Goal: Task Accomplishment & Management: Complete application form

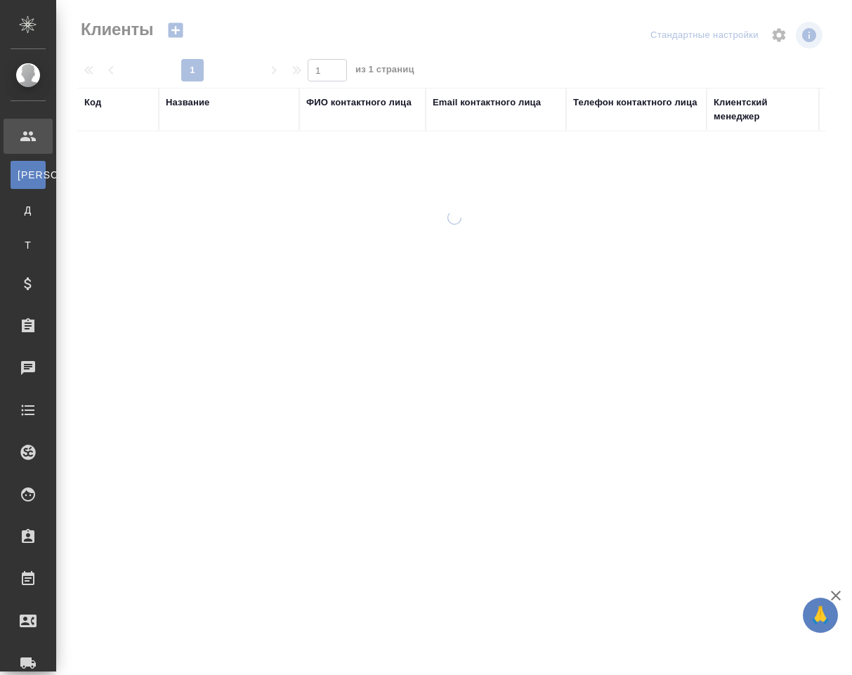
select select "RU"
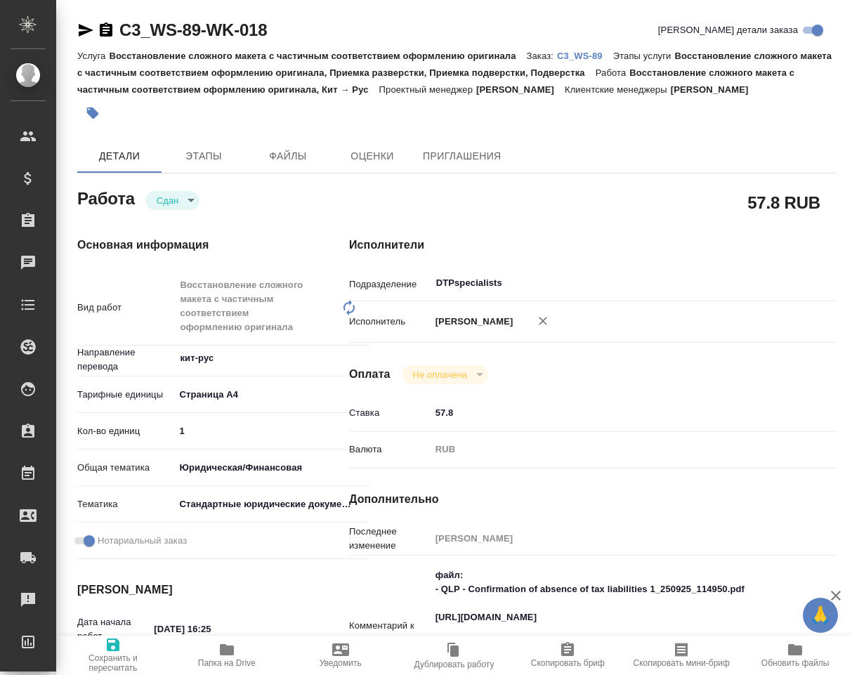
type textarea "x"
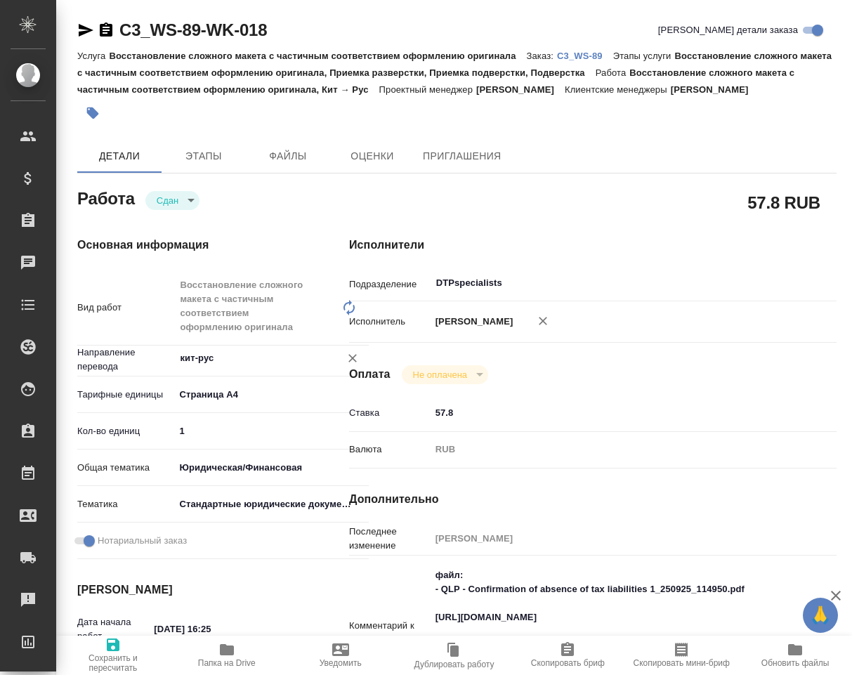
type textarea "x"
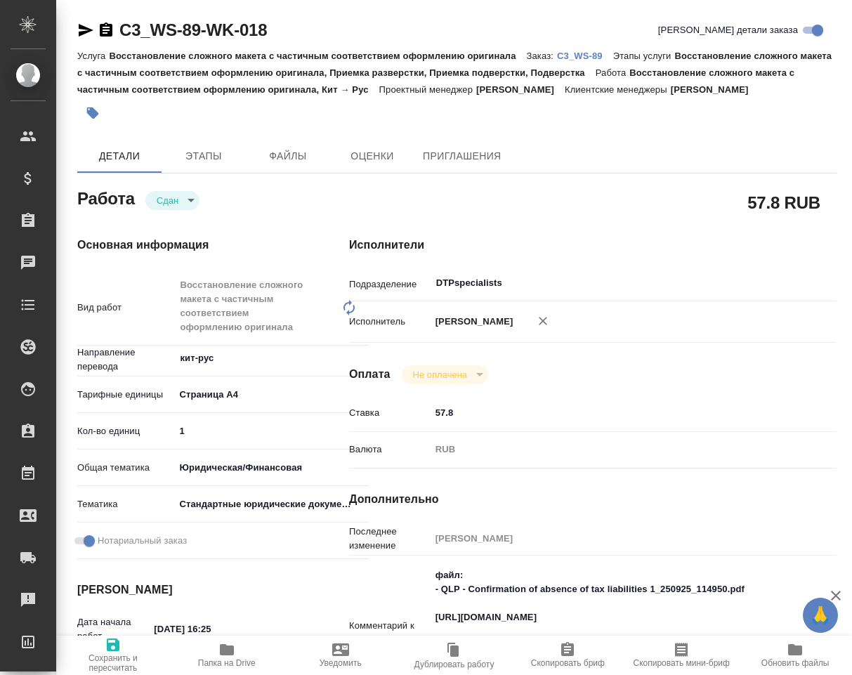
type textarea "x"
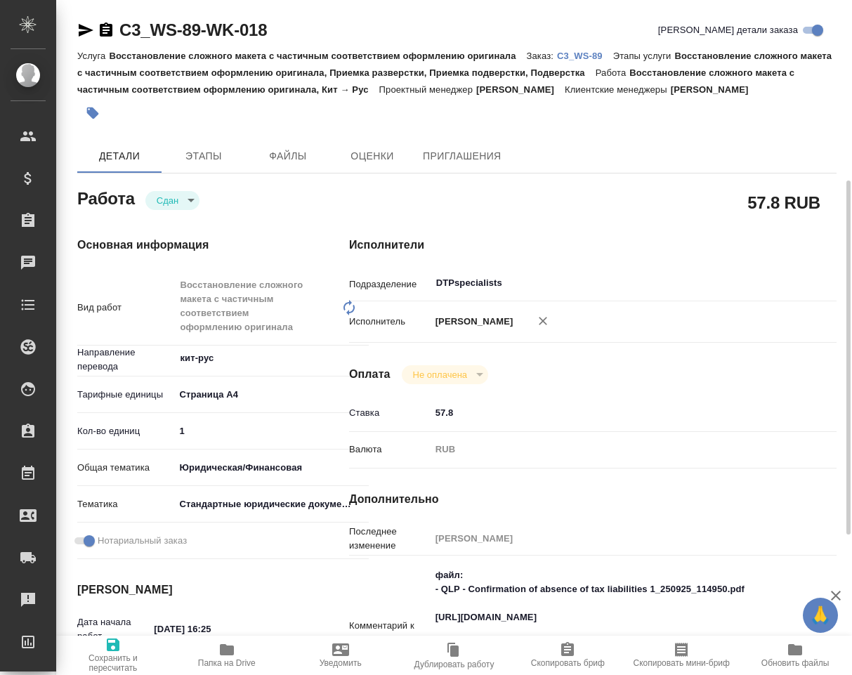
type textarea "x"
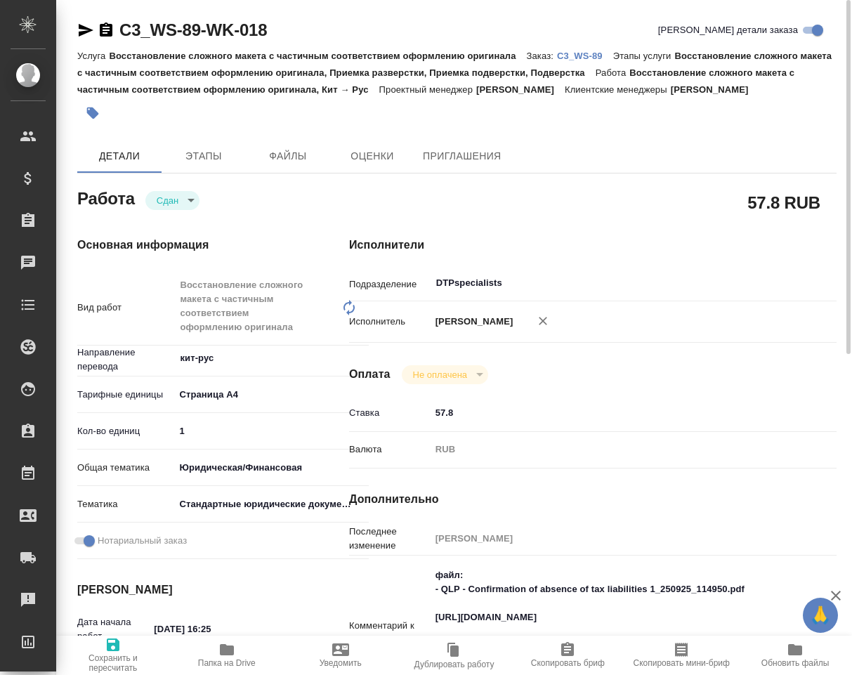
type textarea "x"
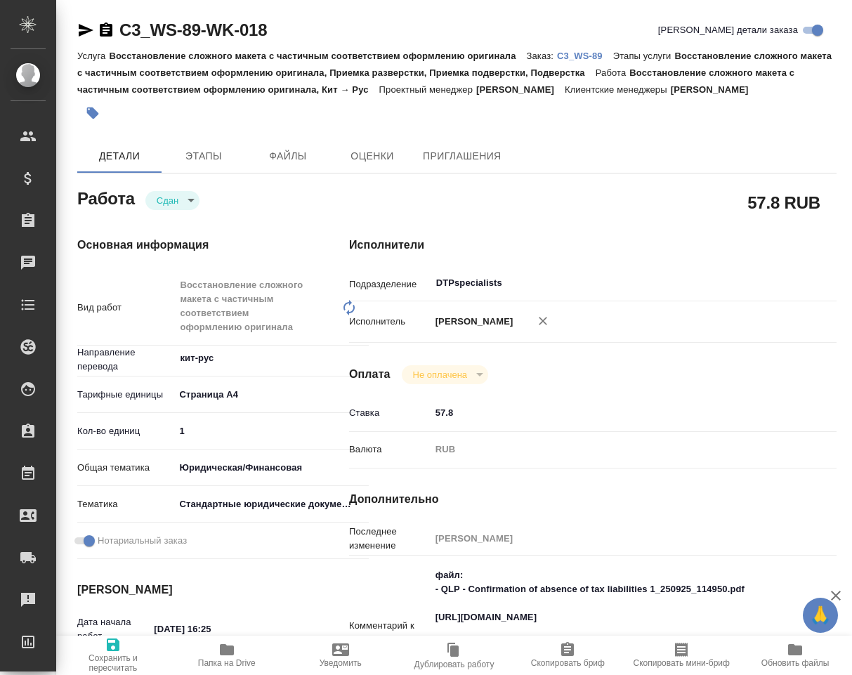
type textarea "x"
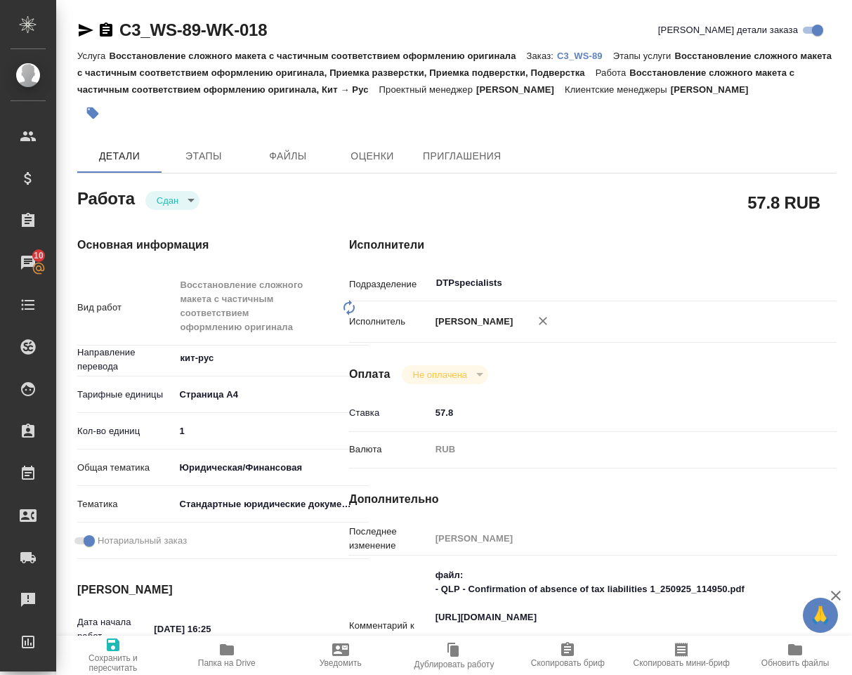
type textarea "x"
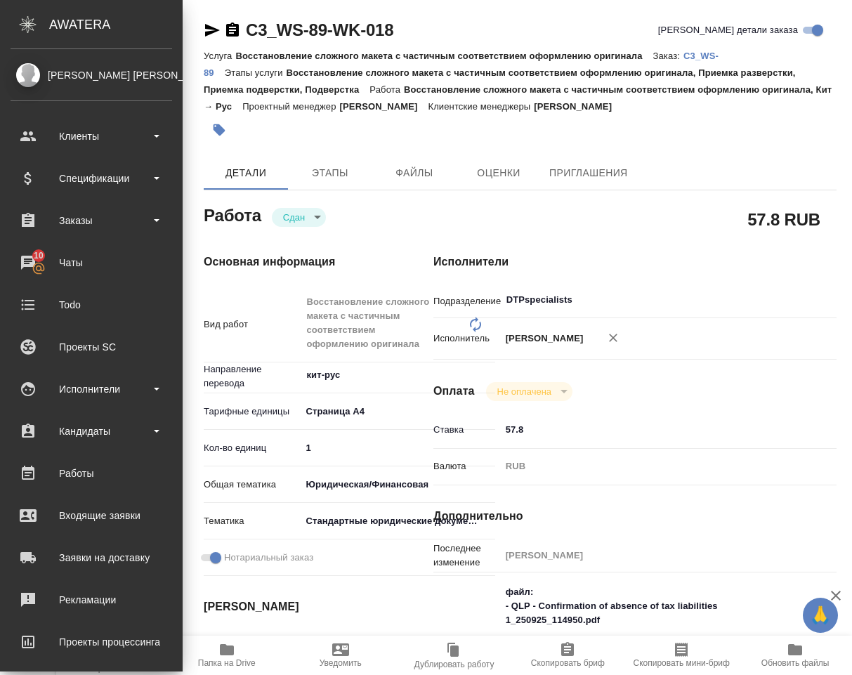
type textarea "x"
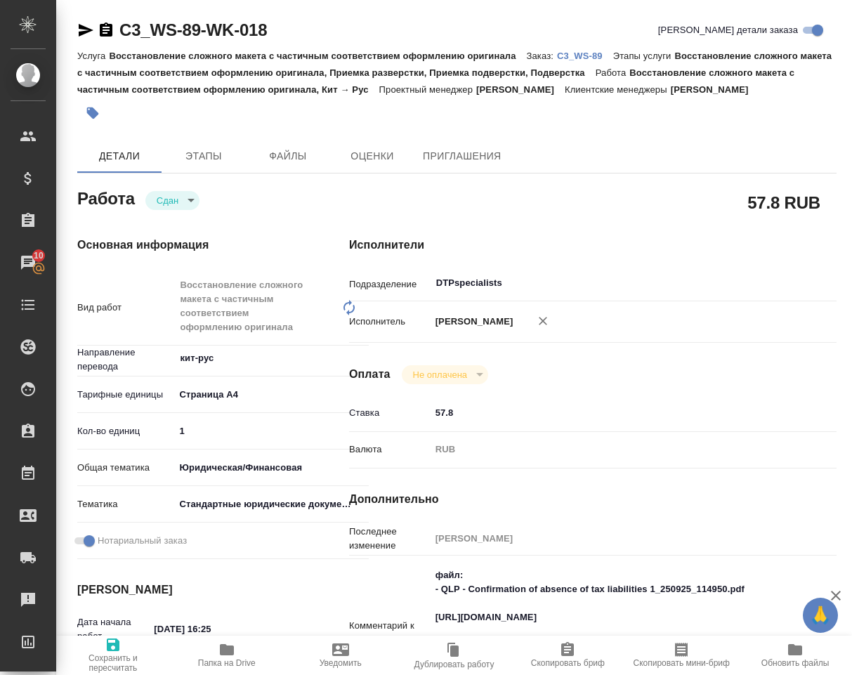
type textarea "x"
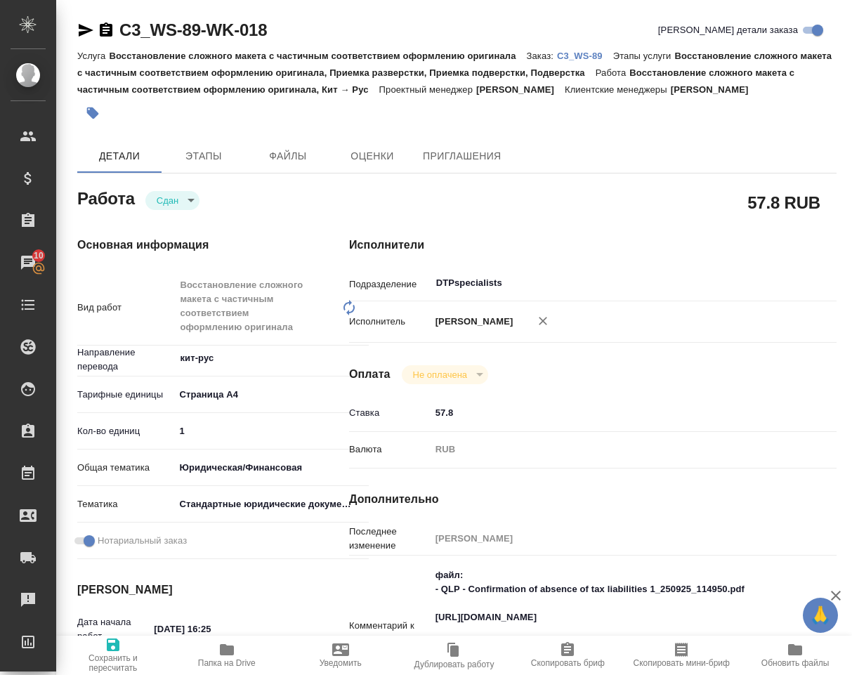
type textarea "x"
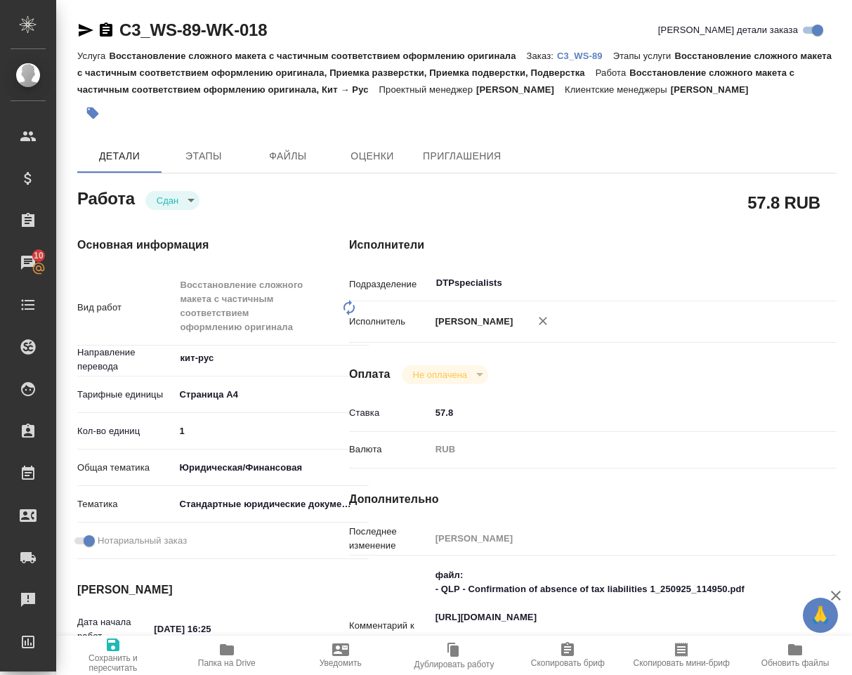
click at [338, 24] on div "C3_WS-89-WK-018 Кратко детали заказа" at bounding box center [456, 30] width 759 height 22
type textarea "x"
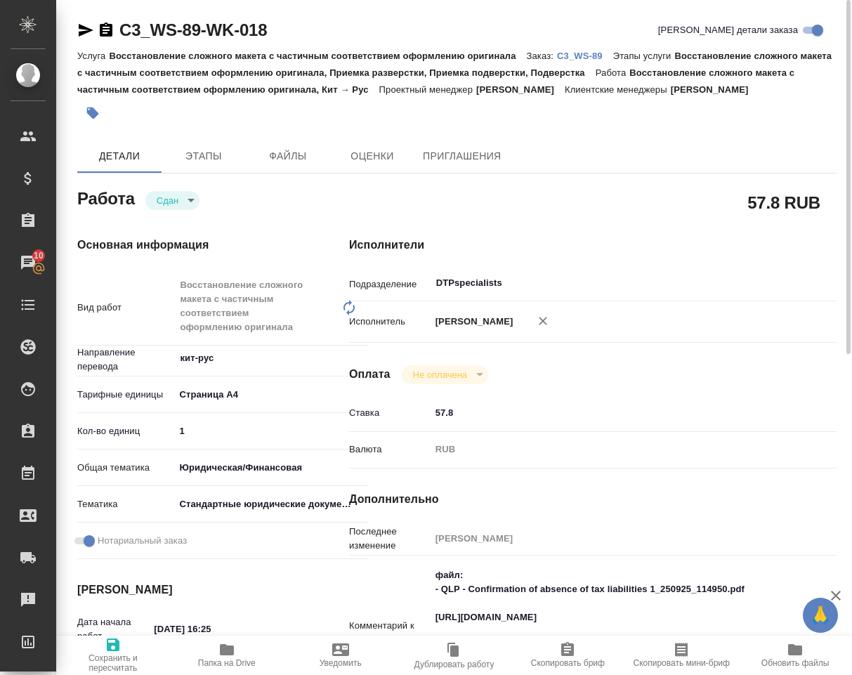
type textarea "x"
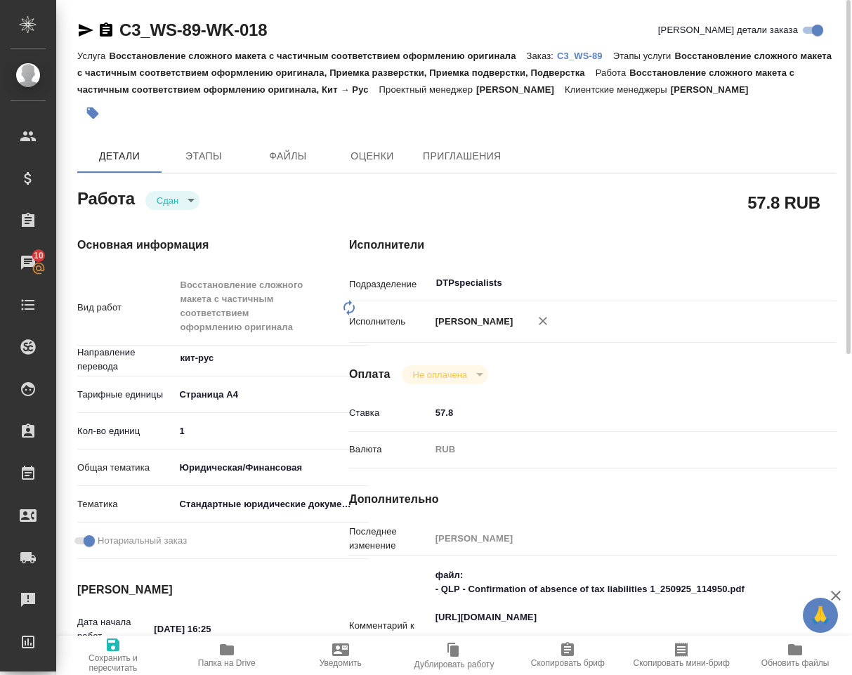
type textarea "x"
click at [82, 27] on icon "button" at bounding box center [86, 30] width 15 height 13
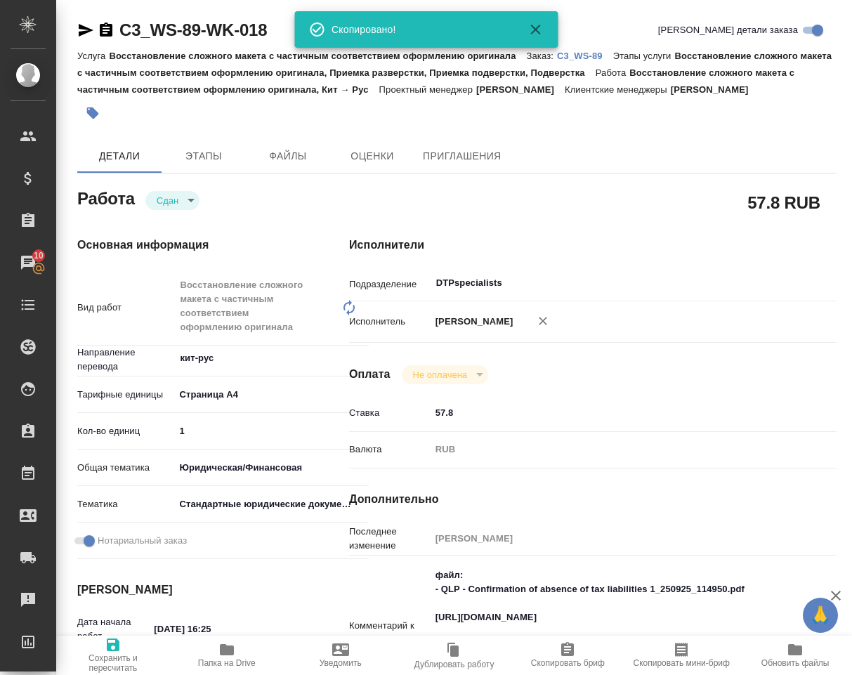
type textarea "x"
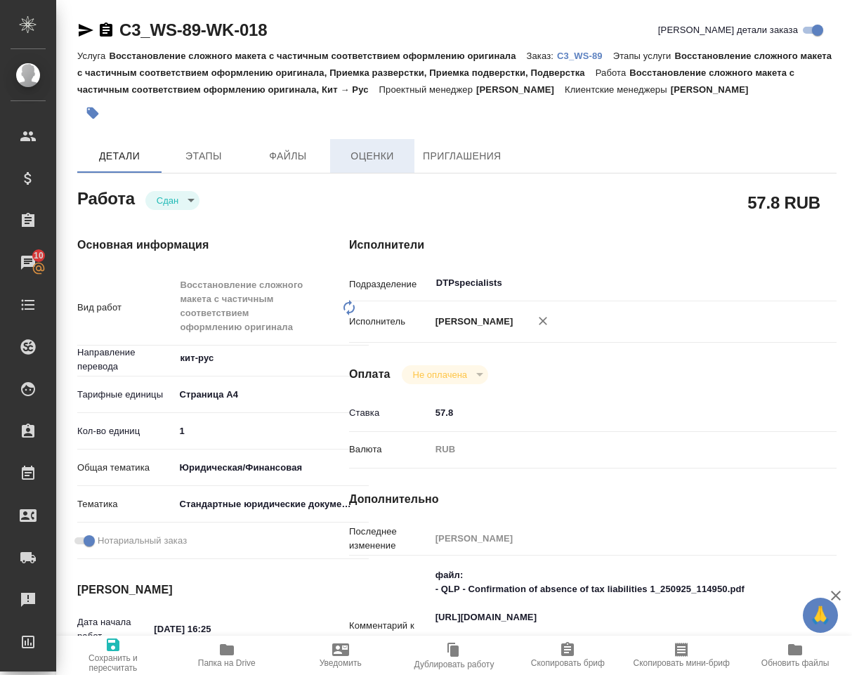
type textarea "x"
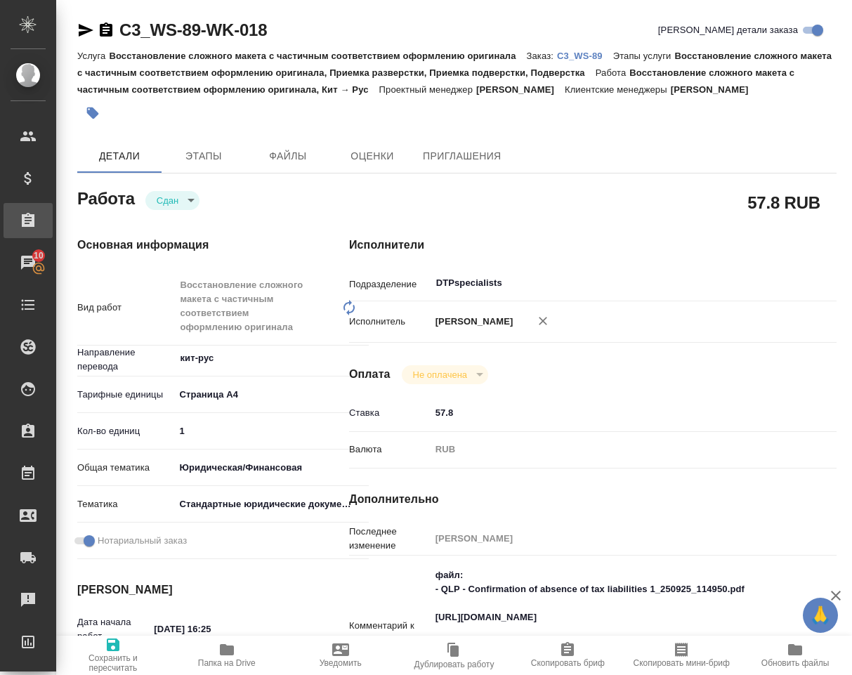
type textarea "x"
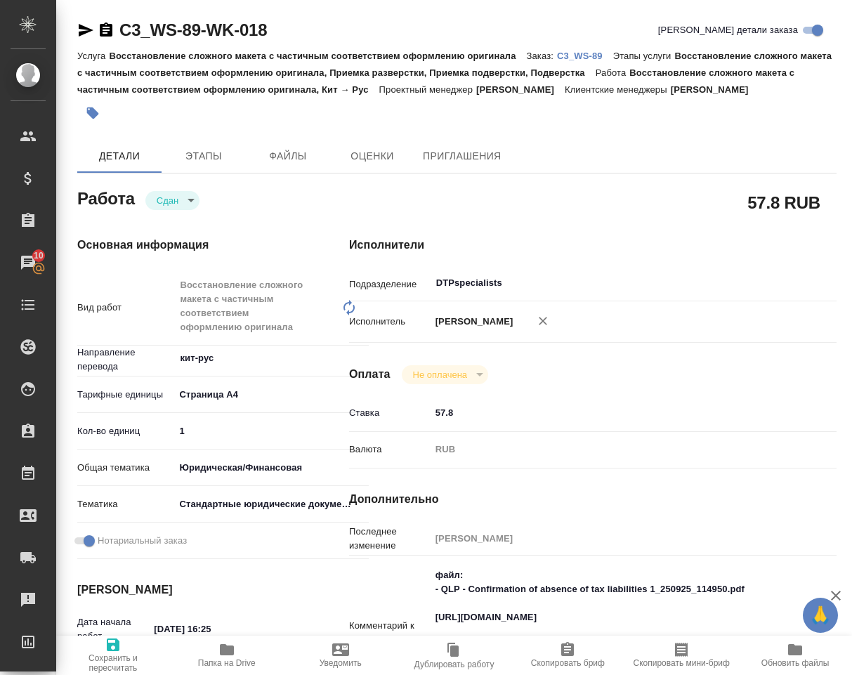
type textarea "x"
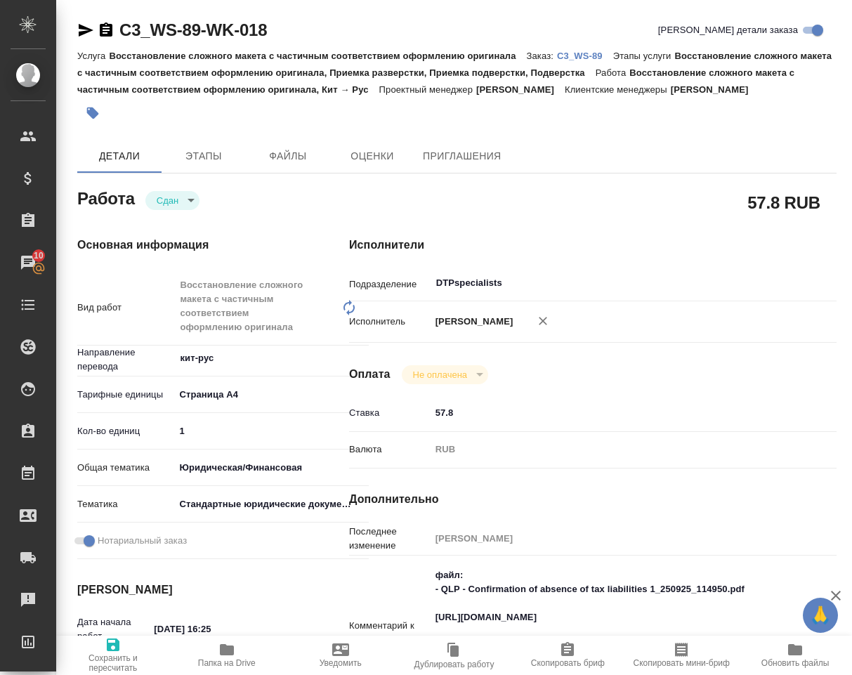
type textarea "x"
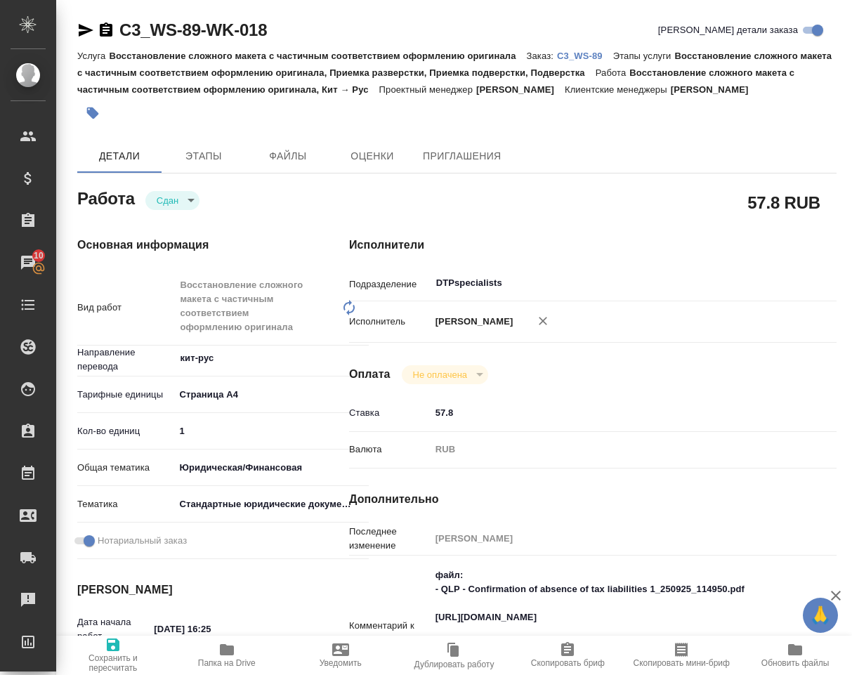
type textarea "x"
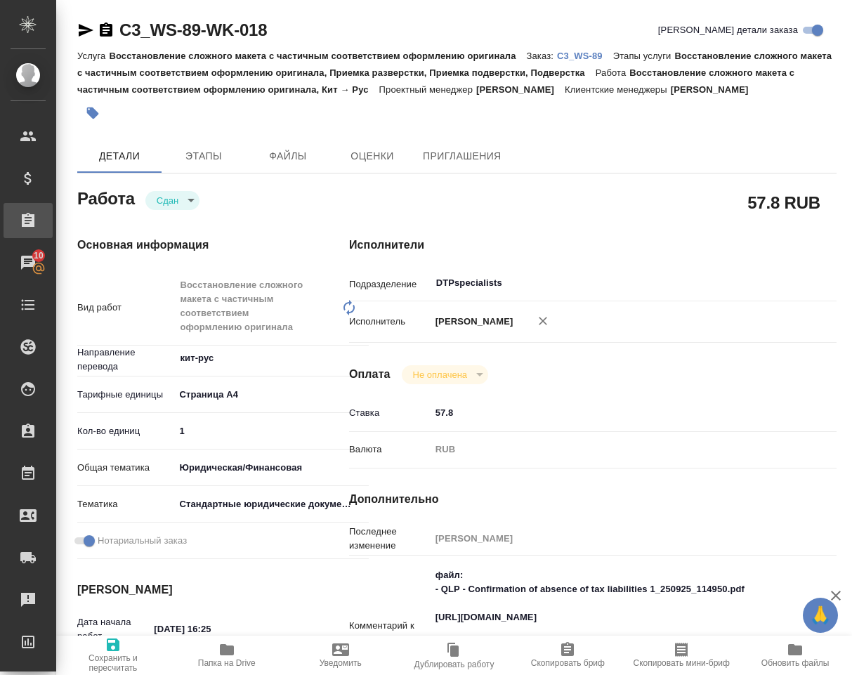
type textarea "x"
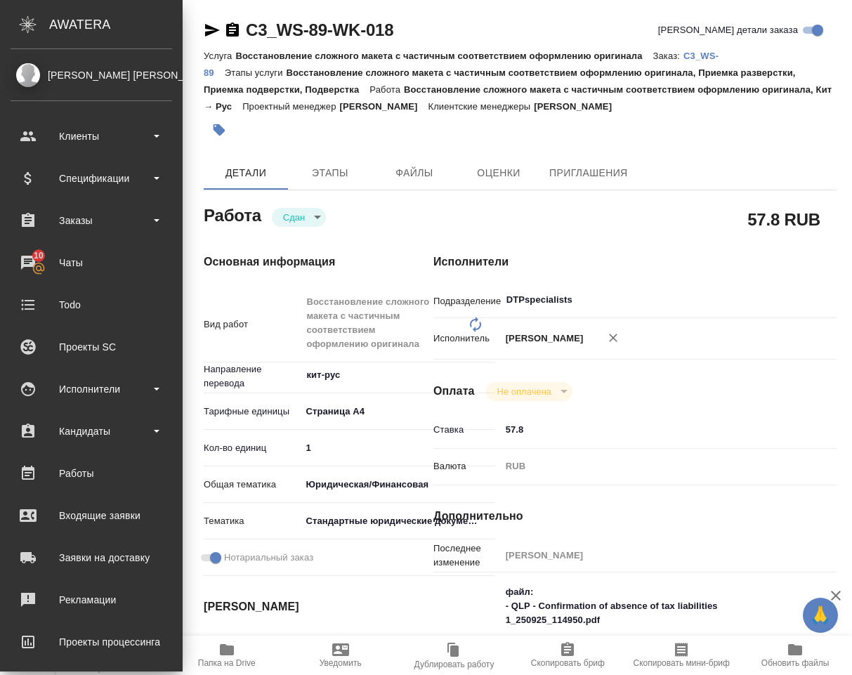
type textarea "x"
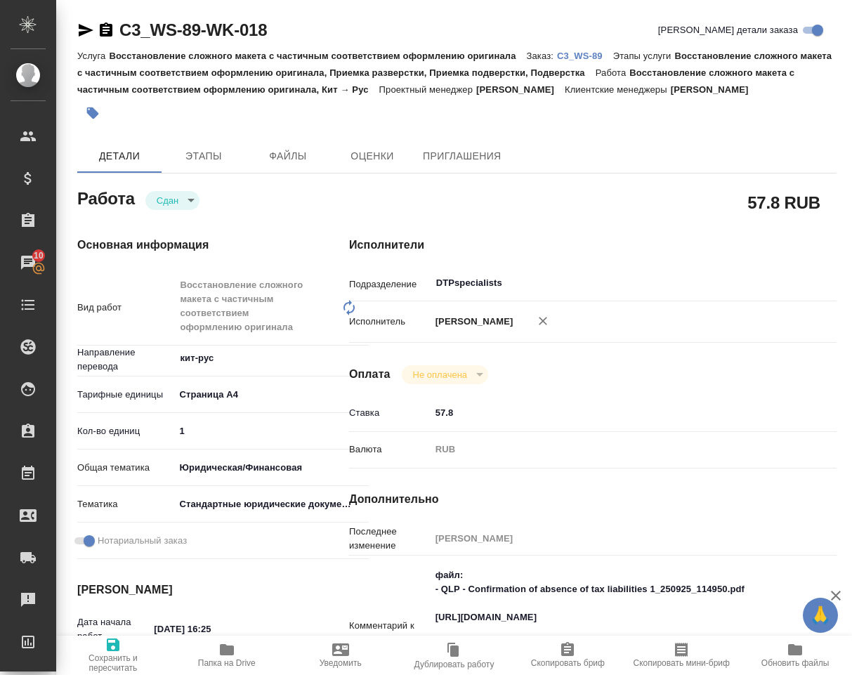
type textarea "x"
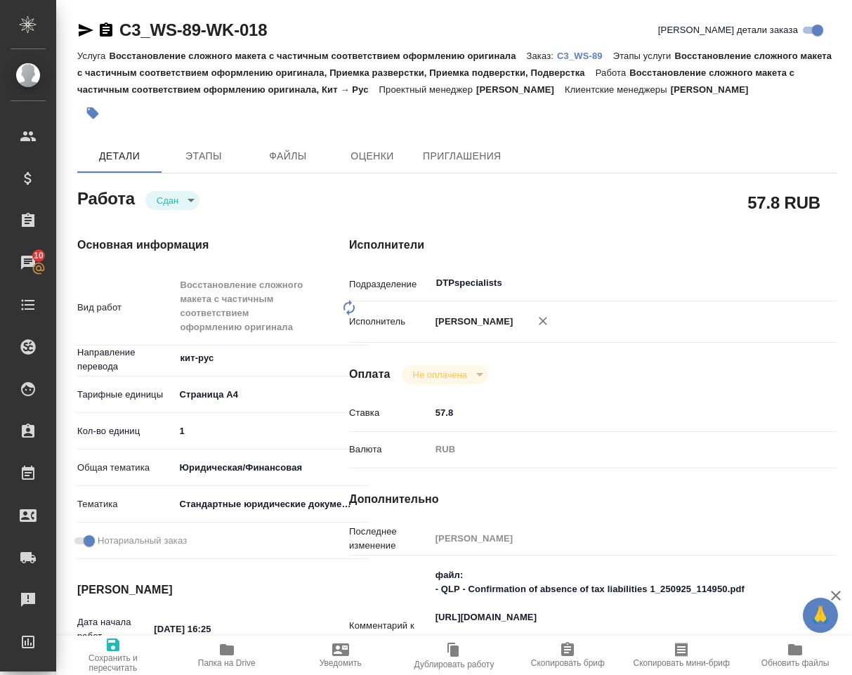
type textarea "x"
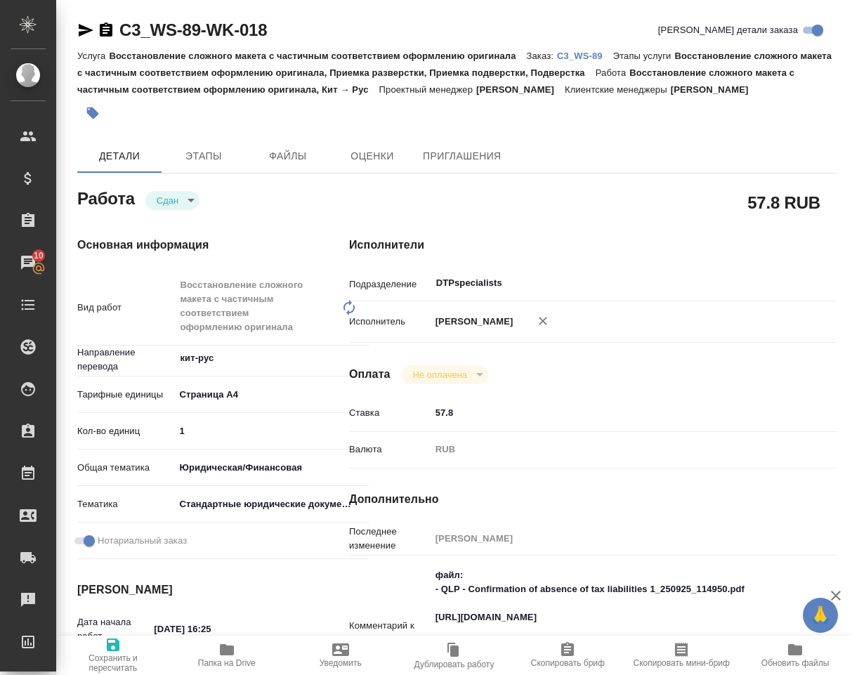
type textarea "x"
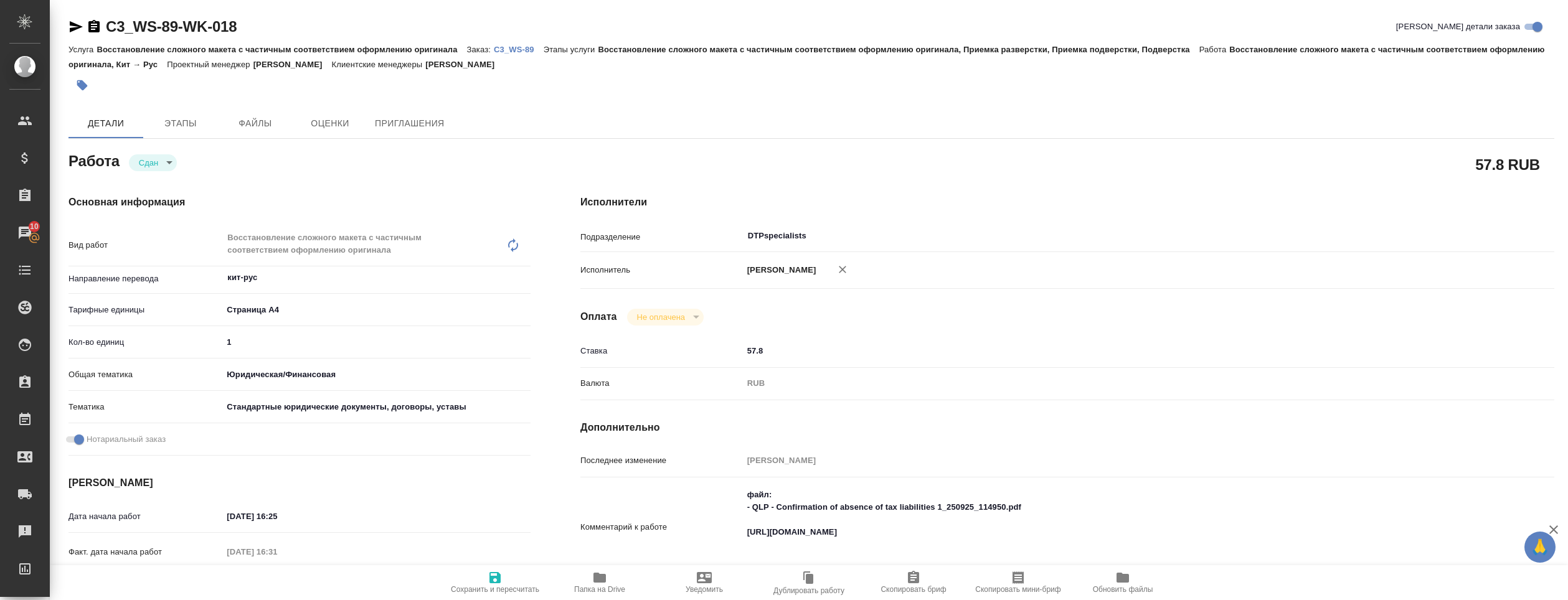
type textarea "x"
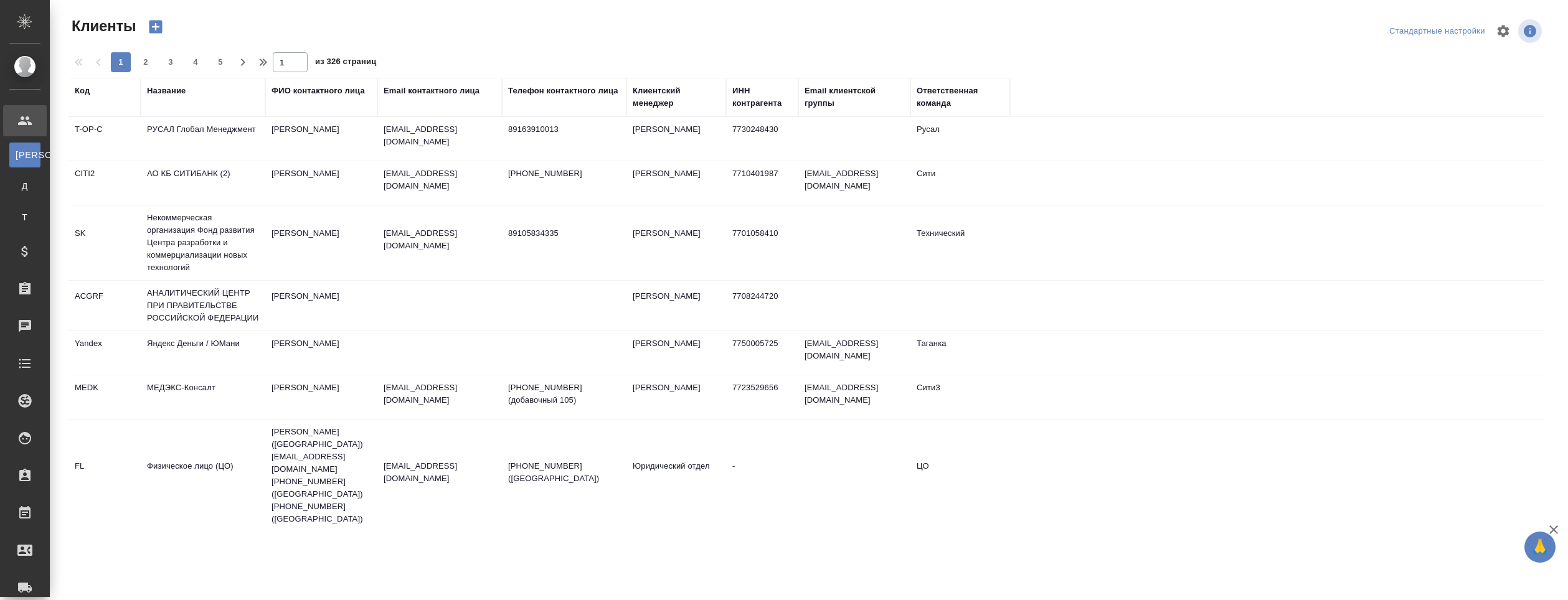
select select "RU"
